Goal: Communication & Community: Participate in discussion

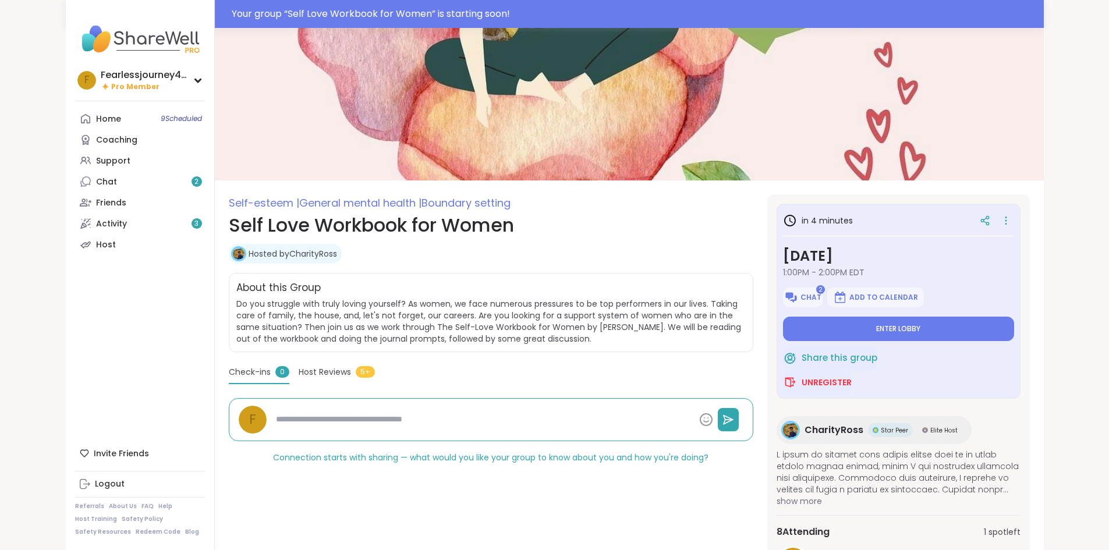
click at [947, 303] on div "Add to Calendar" at bounding box center [920, 298] width 187 height 20
click at [921, 329] on span "Enter lobby" at bounding box center [898, 328] width 44 height 9
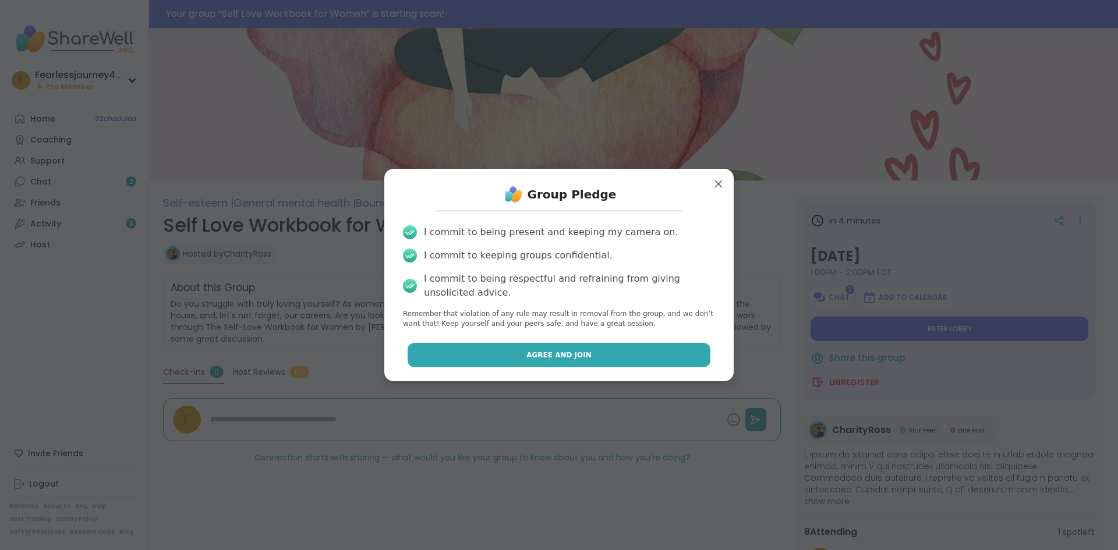
click at [628, 357] on button "Agree and Join" at bounding box center [559, 355] width 303 height 24
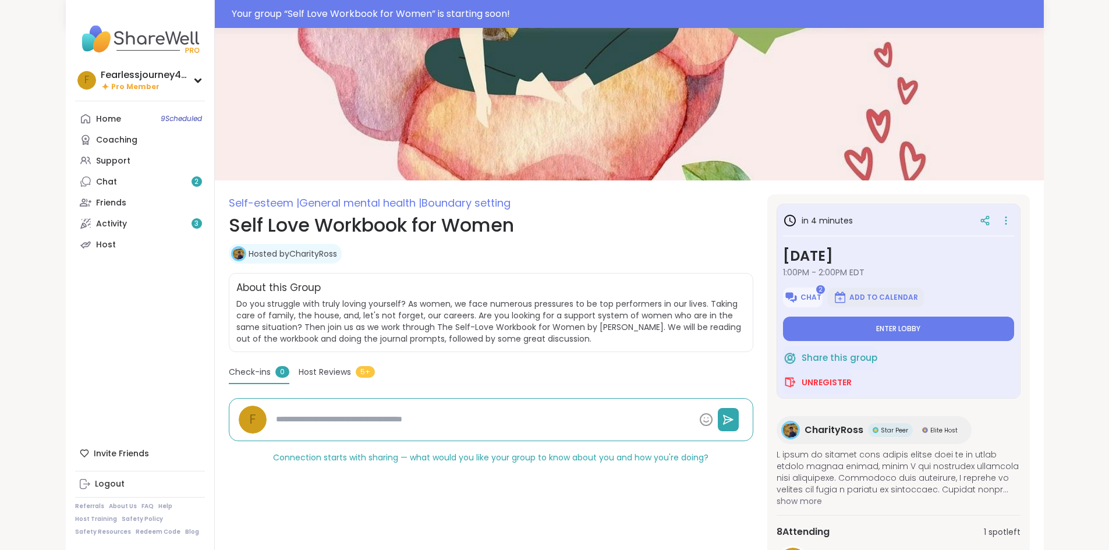
type textarea "*"
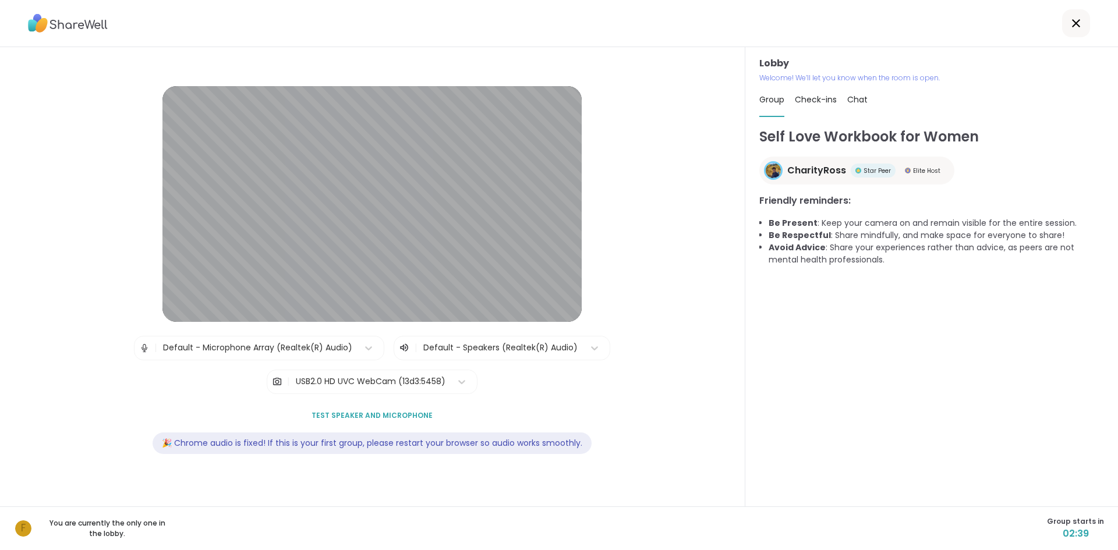
drag, startPoint x: 1080, startPoint y: 542, endPoint x: 1117, endPoint y: 471, distance: 80.2
click at [1109, 471] on html "Lobby | Default - Microphone Array (Realtek(R) Audio) | Default - Speakers (Rea…" at bounding box center [559, 275] width 1118 height 550
click at [1109, 385] on html "Lobby | Default - Microphone Array (Realtek(R) Audio) | Default - Speakers (Rea…" at bounding box center [559, 275] width 1118 height 550
click at [1072, 26] on icon at bounding box center [1076, 23] width 8 height 8
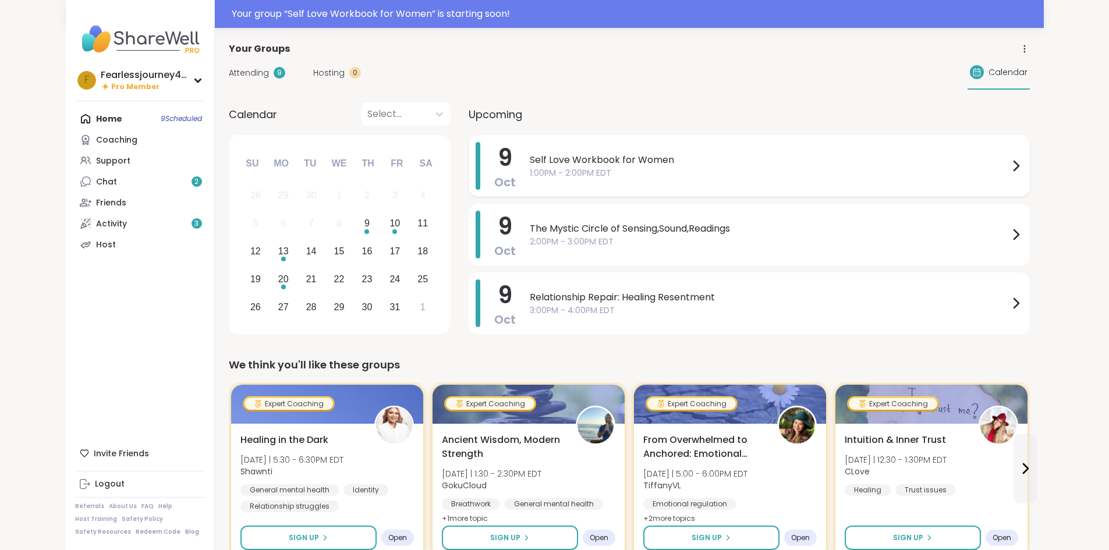
click at [543, 164] on span "Self Love Workbook for Women" at bounding box center [769, 160] width 479 height 14
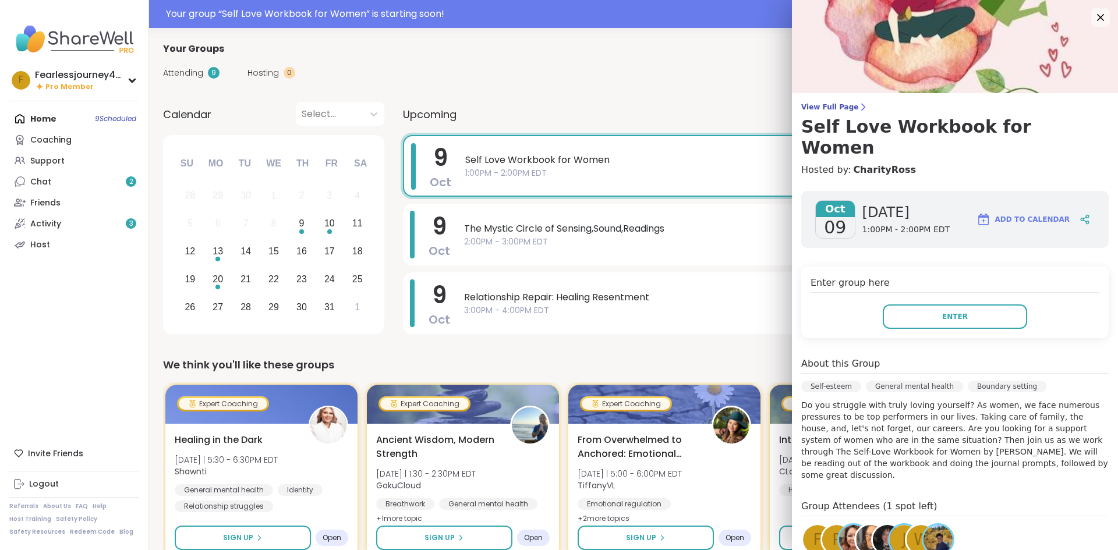
drag, startPoint x: 727, startPoint y: 570, endPoint x: 624, endPoint y: 578, distance: 102.8
click at [992, 305] on button "Enter" at bounding box center [955, 317] width 144 height 24
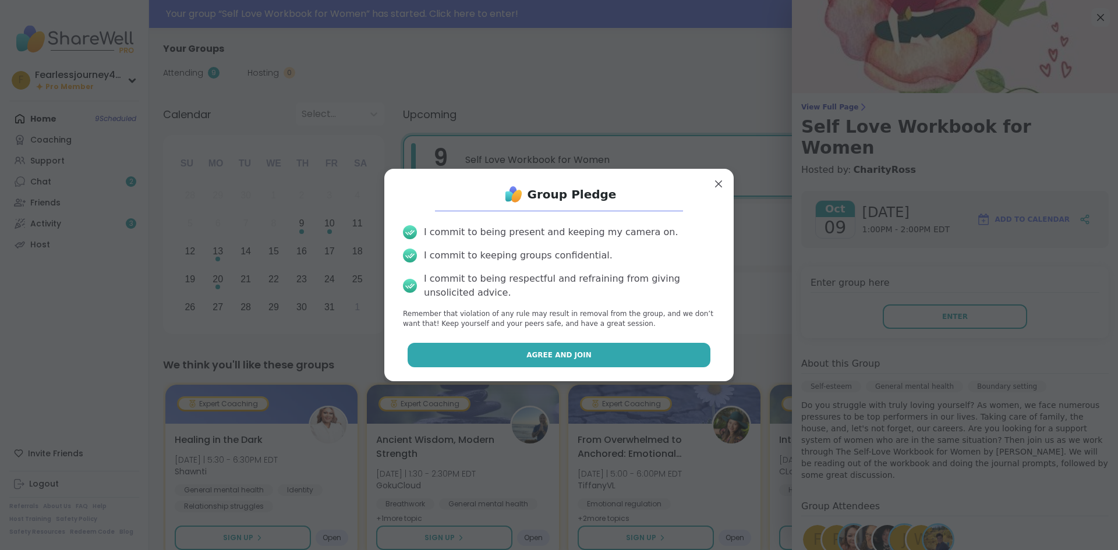
click at [537, 356] on span "Agree and Join" at bounding box center [558, 355] width 65 height 10
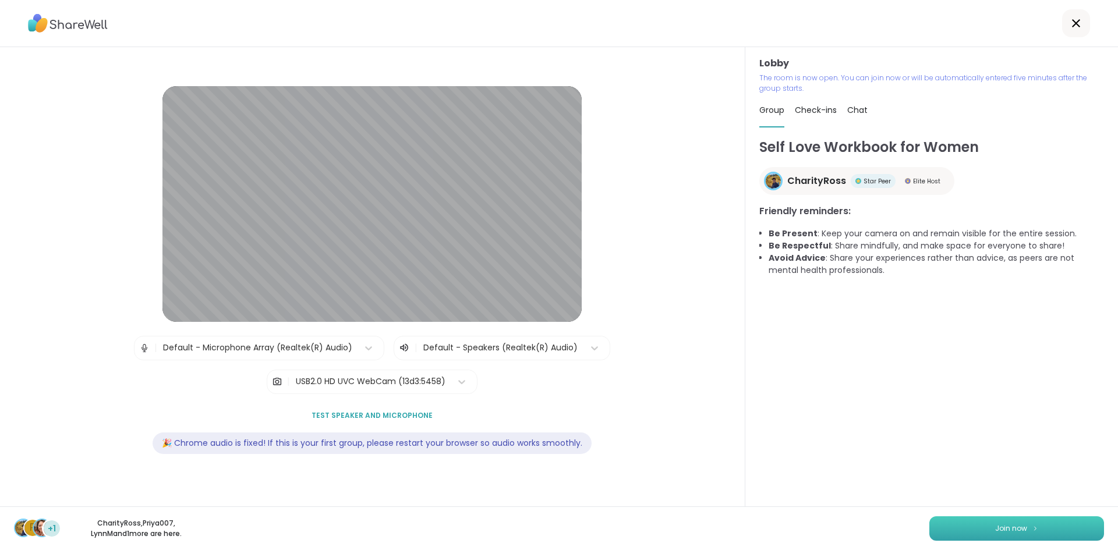
click at [1020, 530] on button "Join now" at bounding box center [1016, 529] width 175 height 24
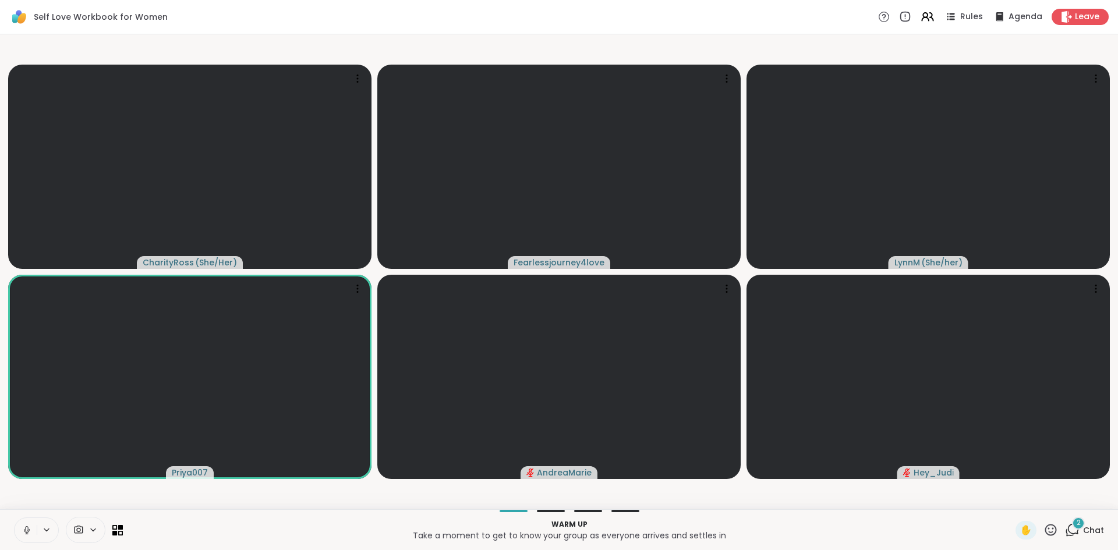
click at [30, 531] on icon at bounding box center [27, 530] width 10 height 10
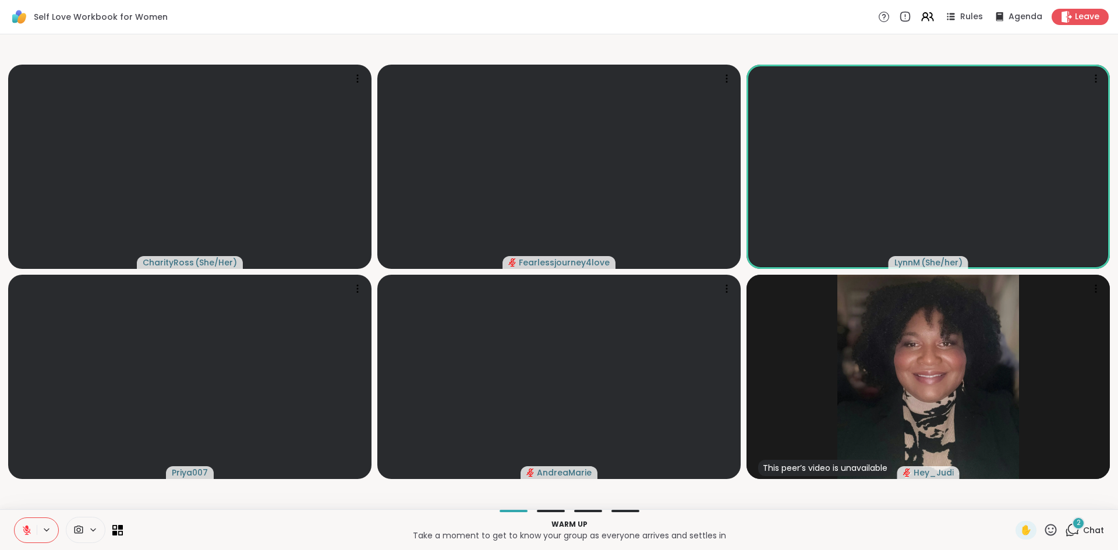
click at [29, 525] on icon at bounding box center [27, 530] width 10 height 10
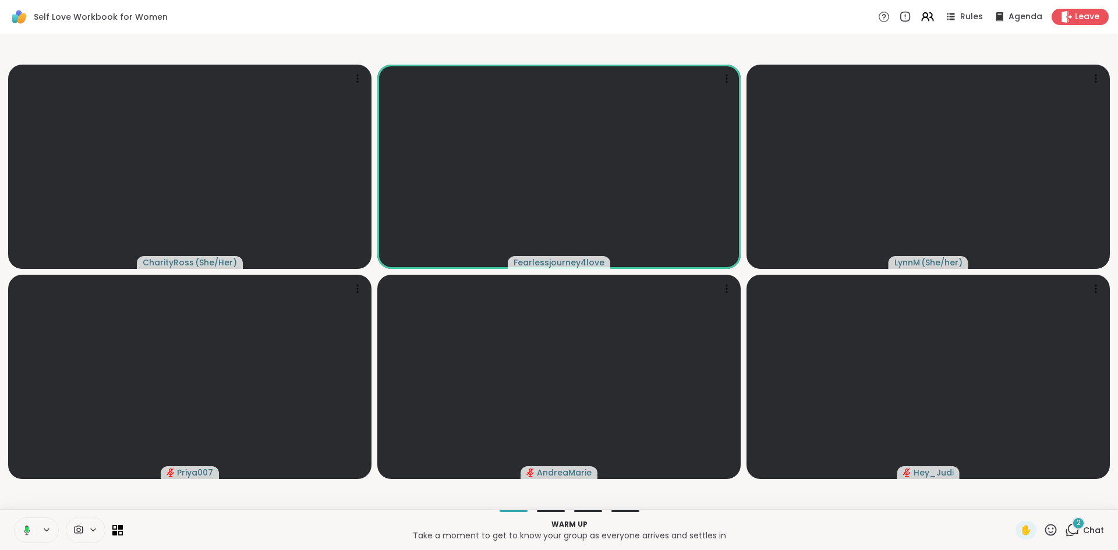
click at [26, 532] on rect at bounding box center [26, 529] width 3 height 5
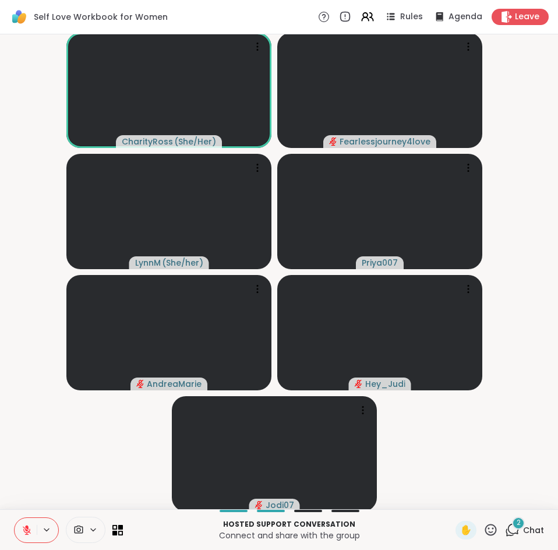
click at [27, 534] on icon at bounding box center [27, 530] width 8 height 8
click at [27, 536] on button at bounding box center [26, 530] width 22 height 24
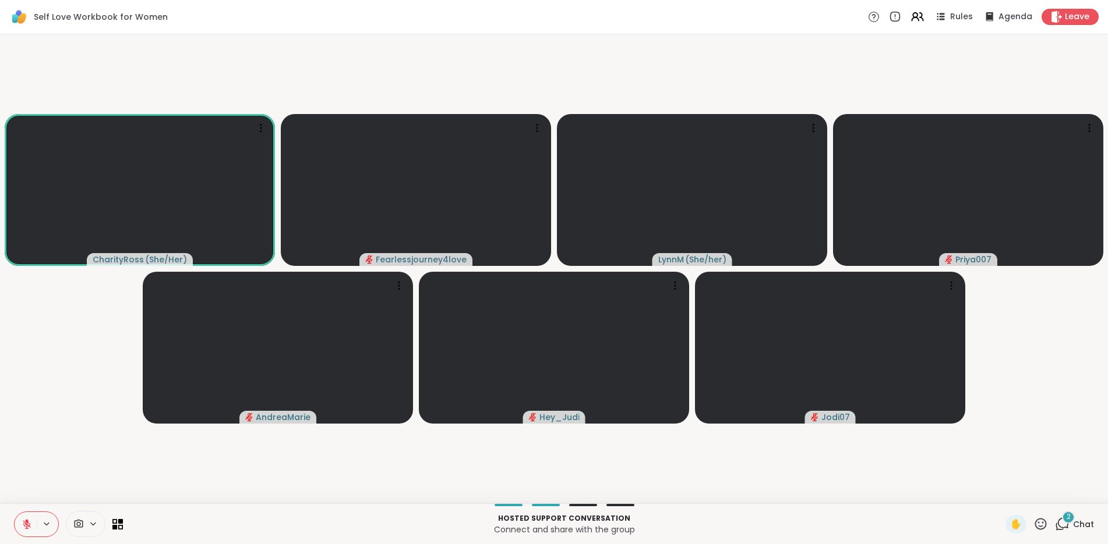
click at [27, 525] on icon at bounding box center [27, 525] width 8 height 8
click at [24, 527] on icon at bounding box center [27, 524] width 10 height 10
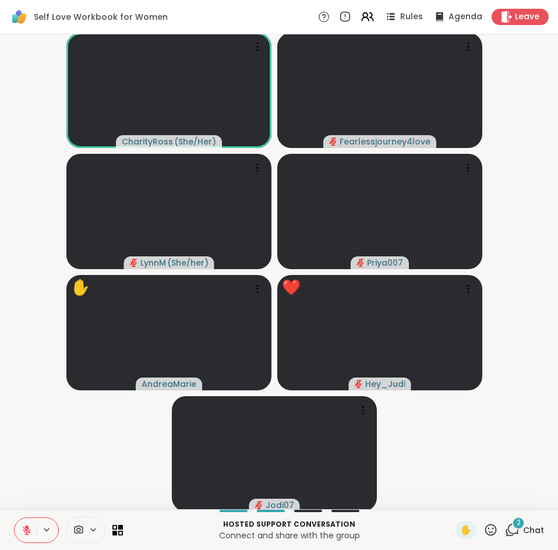
click at [483, 530] on icon at bounding box center [490, 529] width 15 height 15
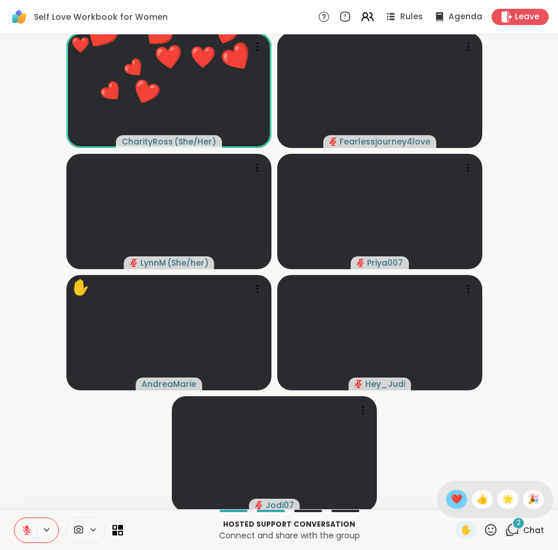
click at [451, 500] on span "❤️" at bounding box center [457, 499] width 12 height 14
